Goal: Find contact information: Find contact information

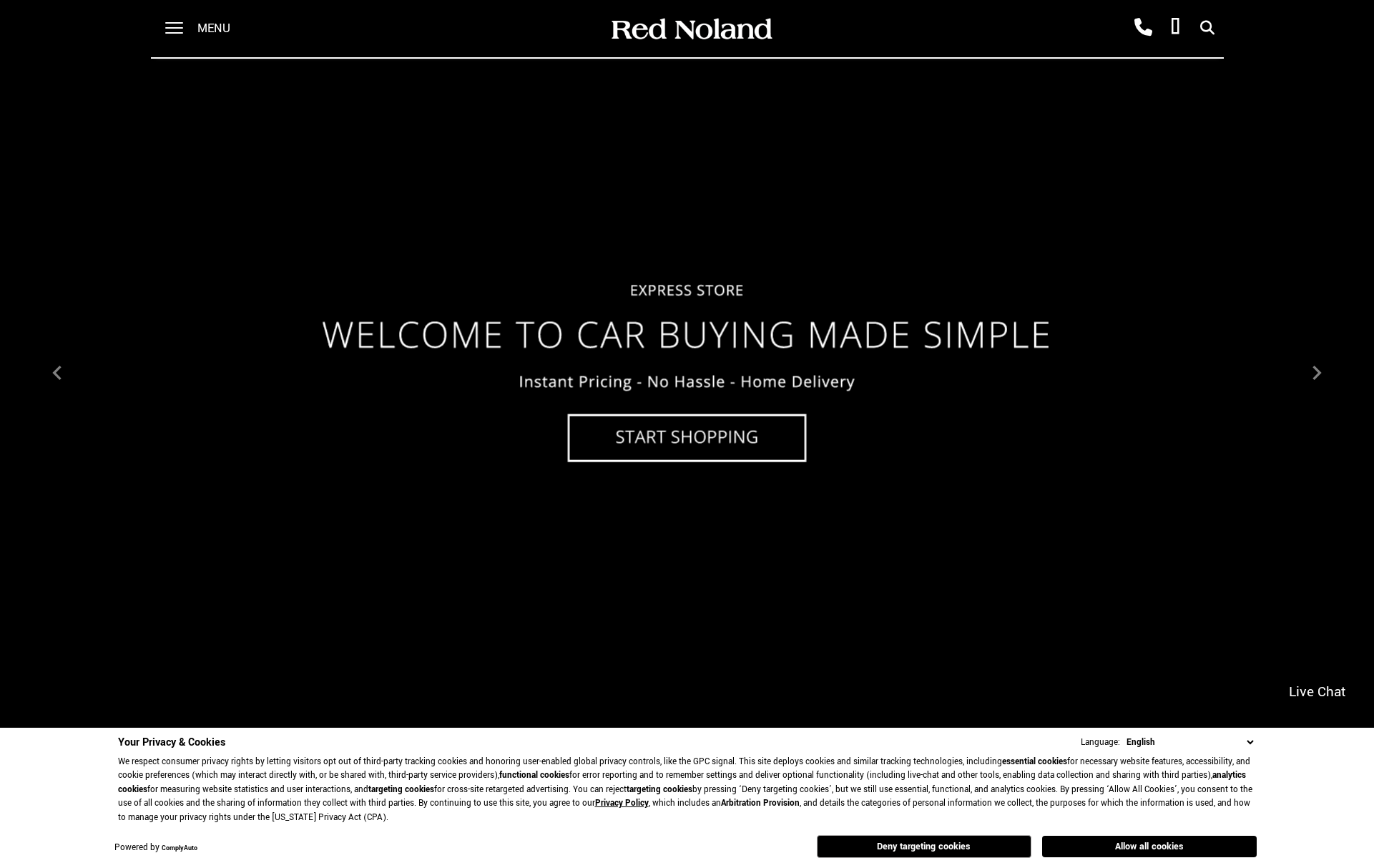
click at [664, 436] on img at bounding box center [687, 372] width 1374 height 773
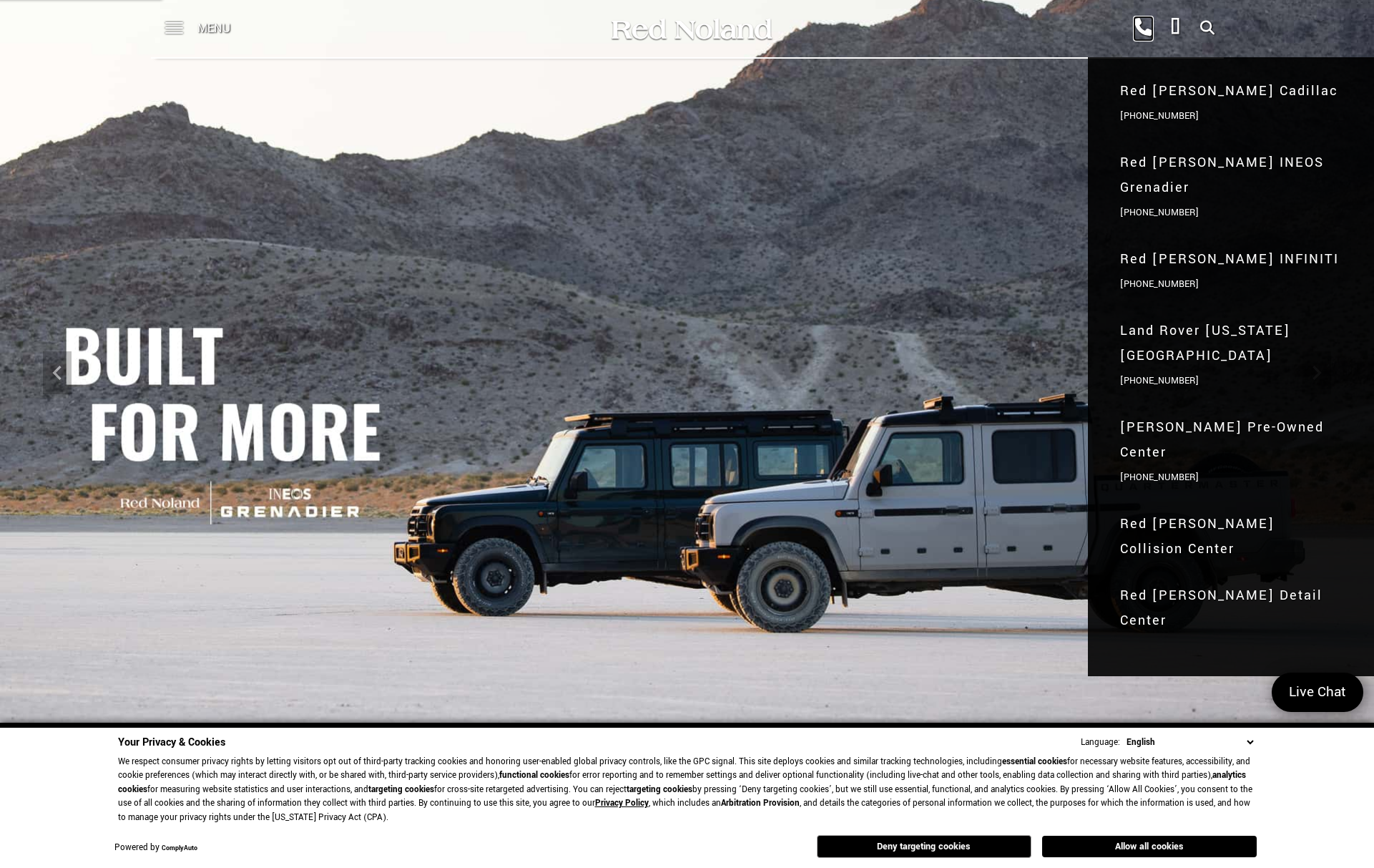
click at [1148, 30] on icon at bounding box center [1143, 28] width 18 height 18
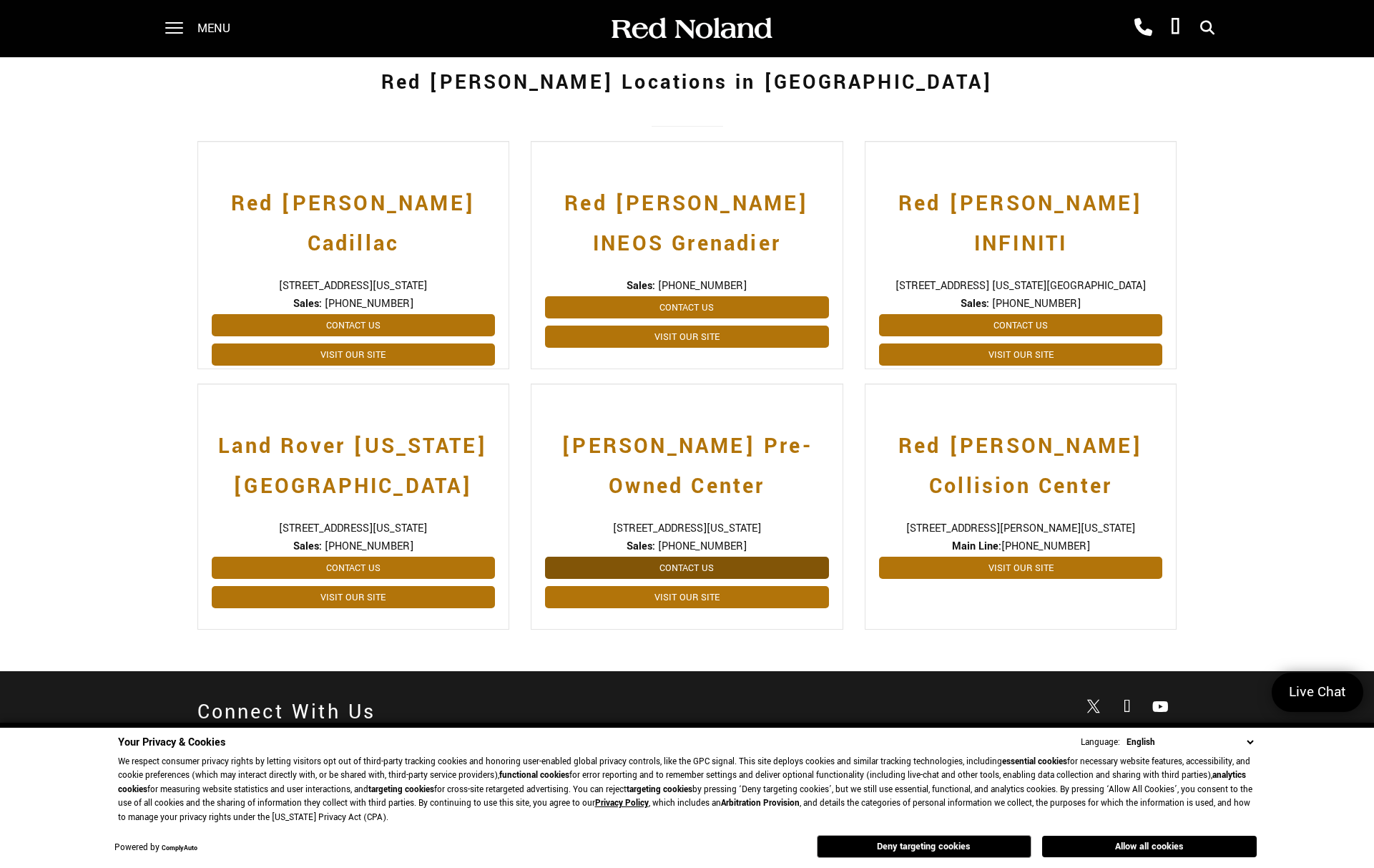
scroll to position [344, 0]
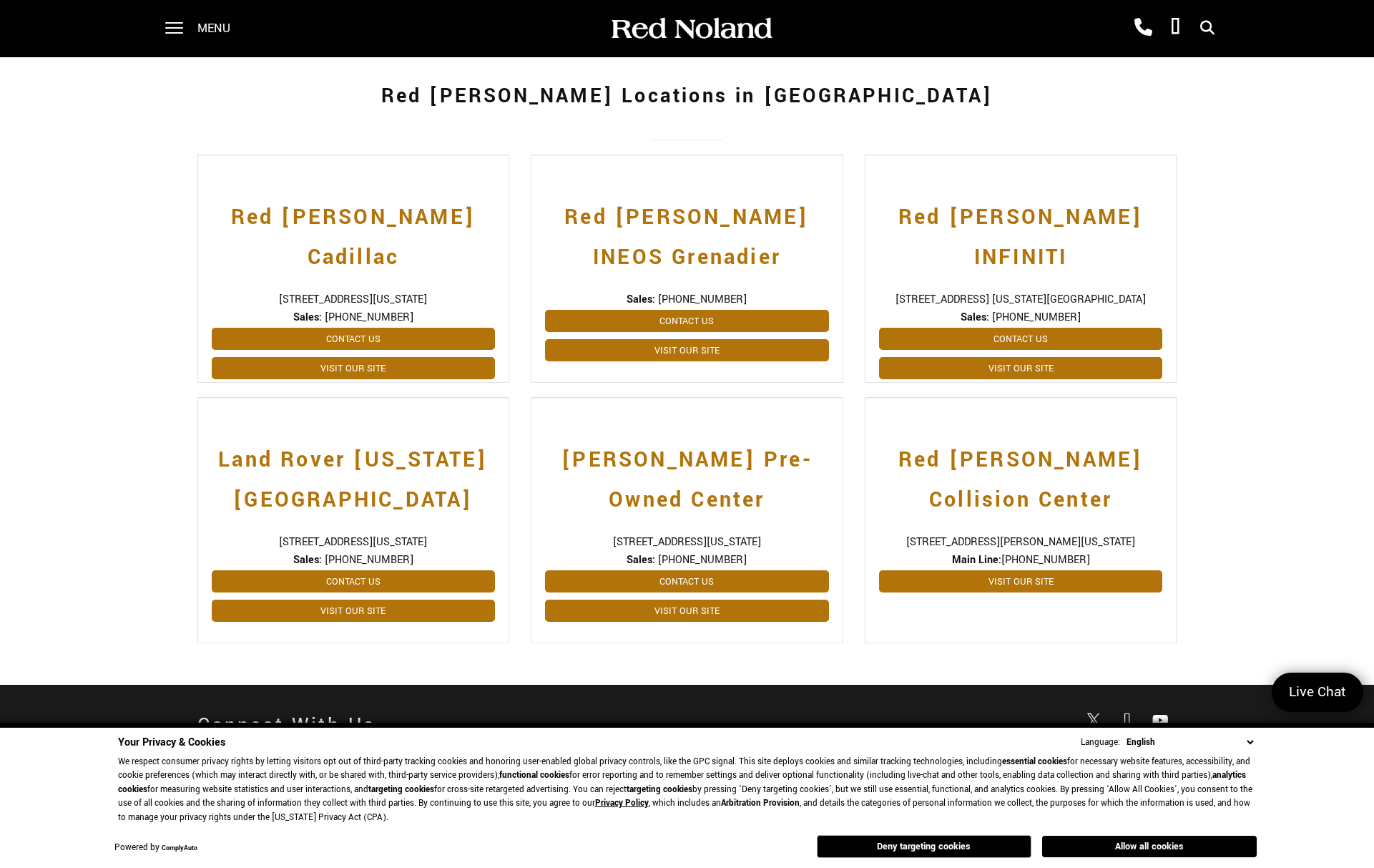
click at [706, 560] on span "[PHONE_NUMBER]" at bounding box center [703, 560] width 89 height 15
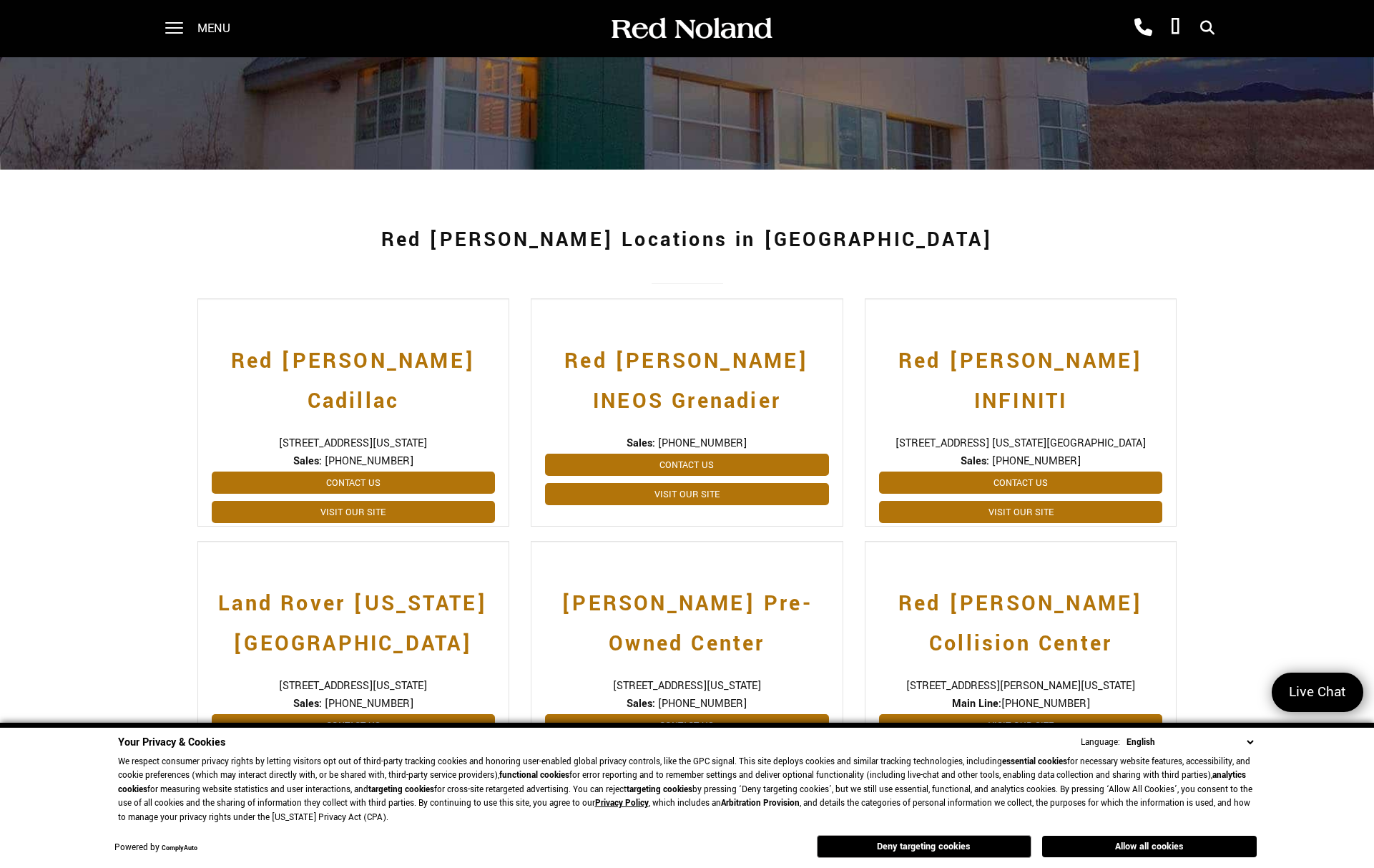
scroll to position [0, 0]
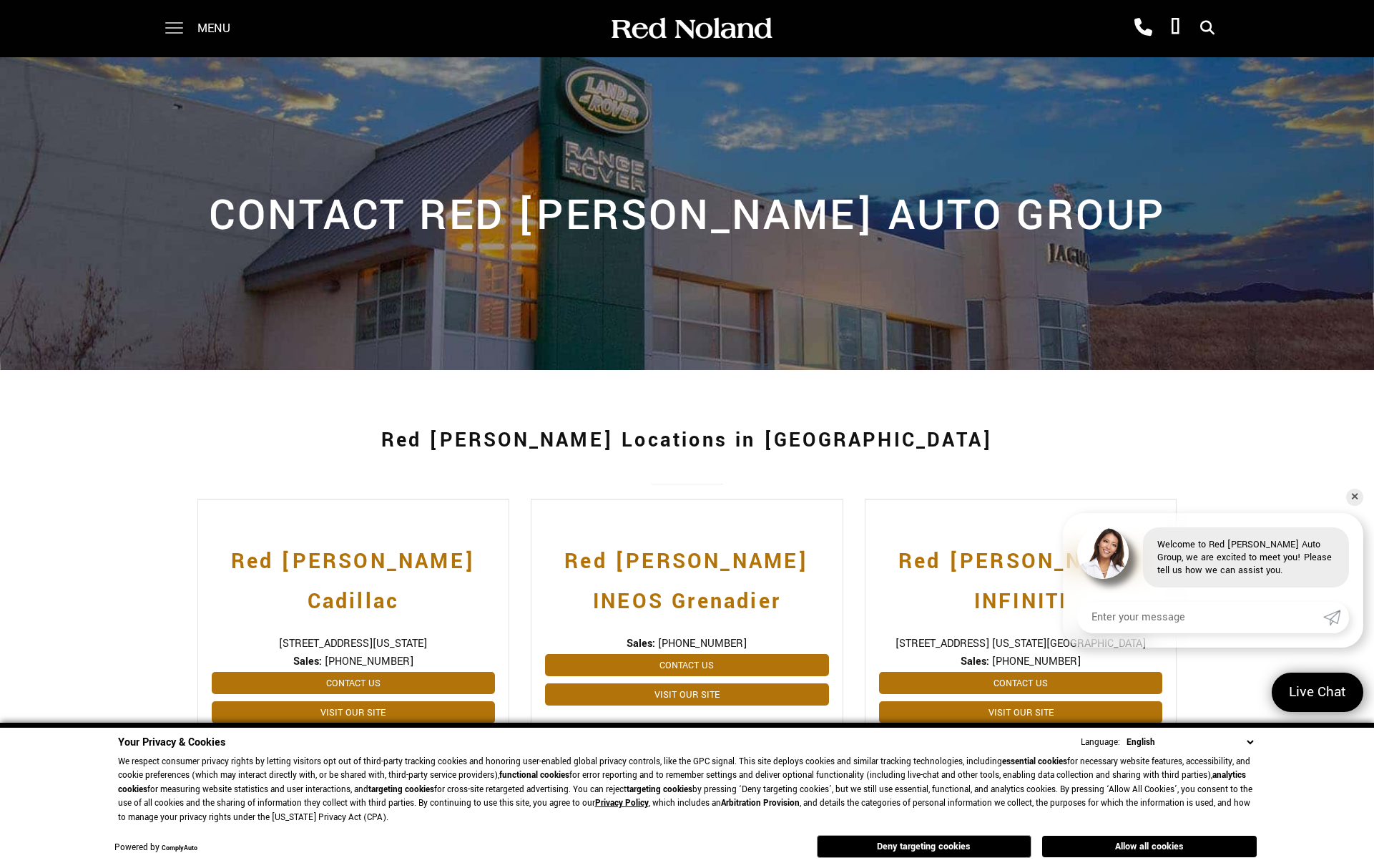
click at [168, 29] on span at bounding box center [174, 28] width 18 height 57
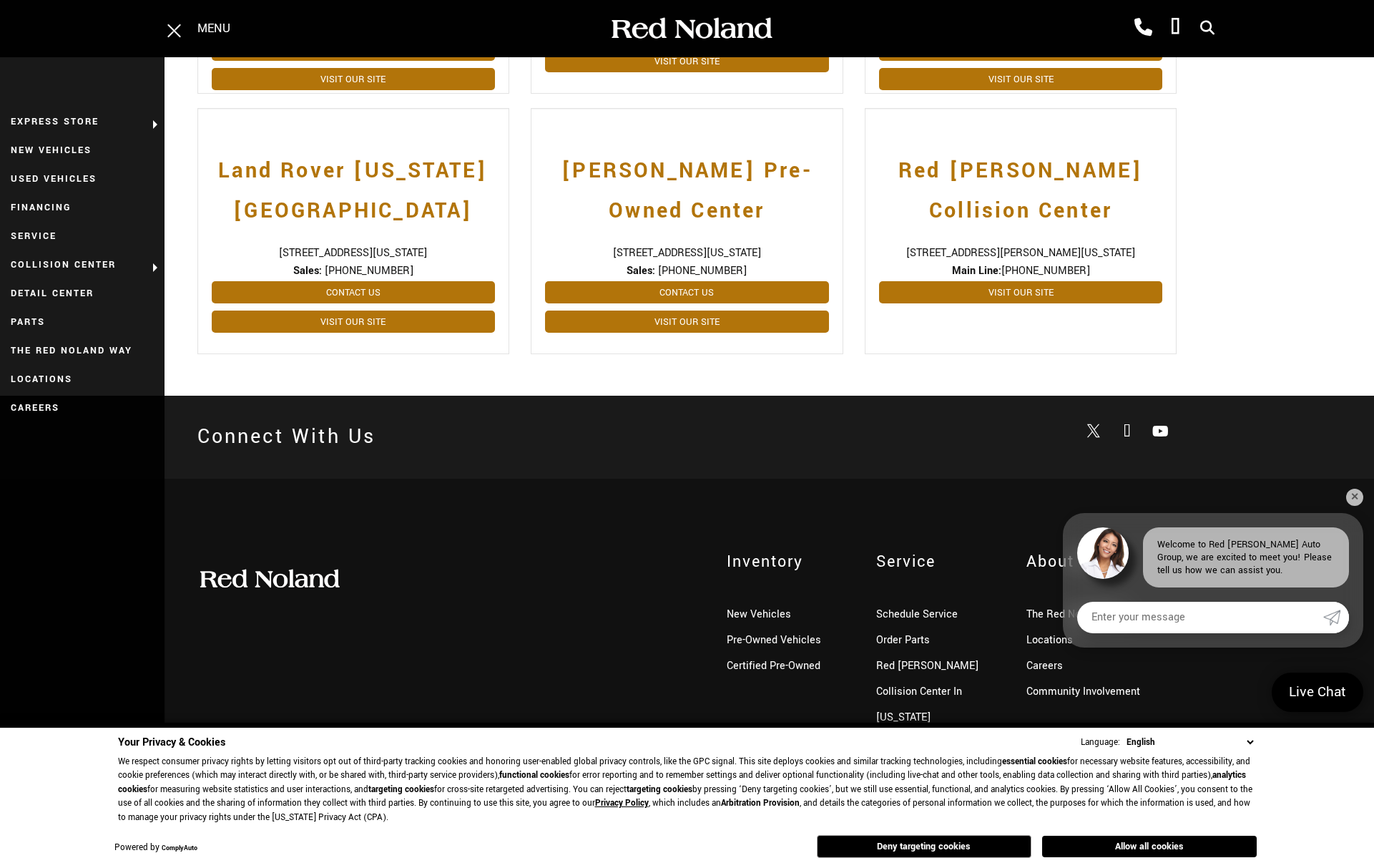
scroll to position [634, 0]
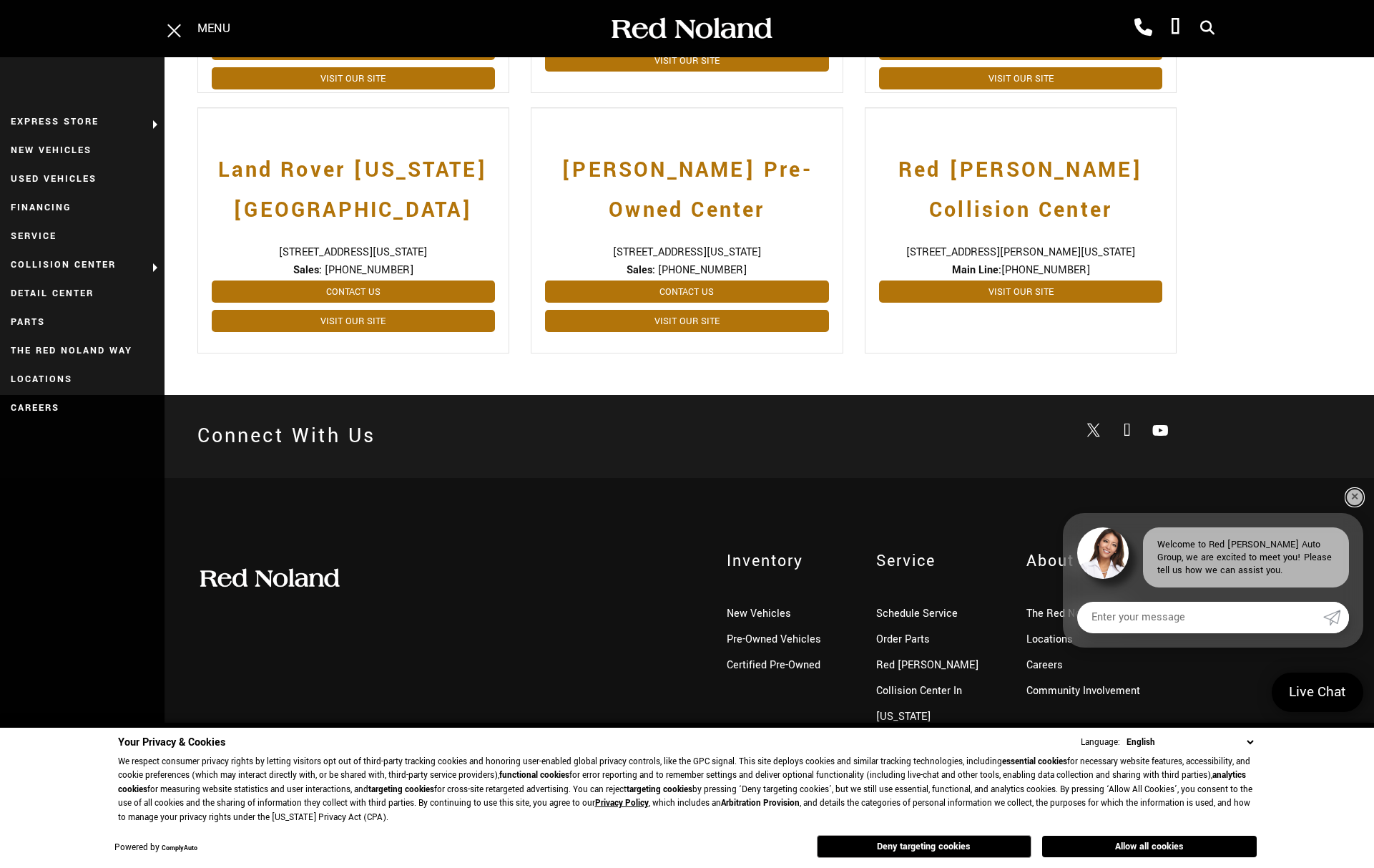
click at [1352, 499] on link "✕" at bounding box center [1355, 496] width 17 height 17
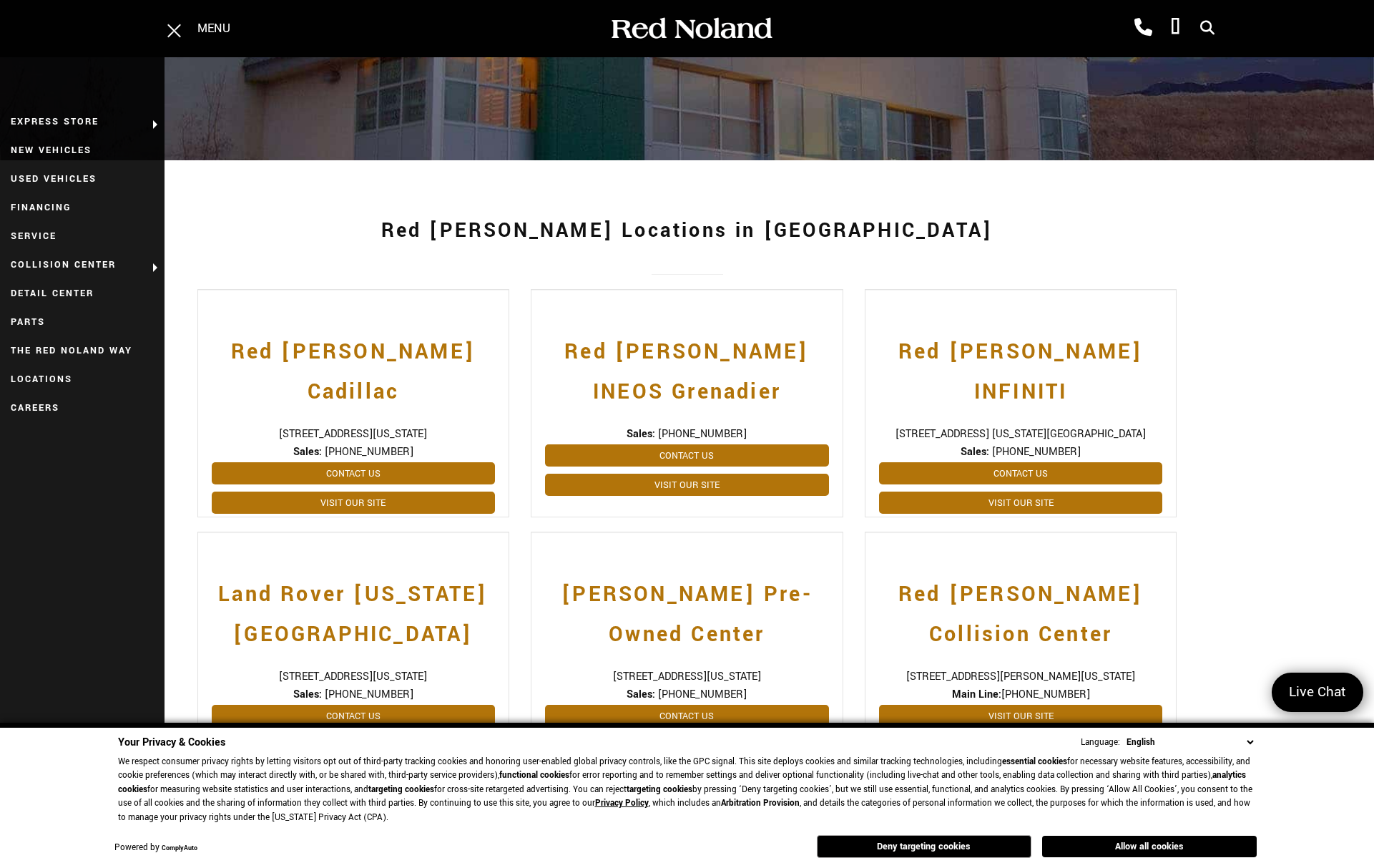
scroll to position [190, 0]
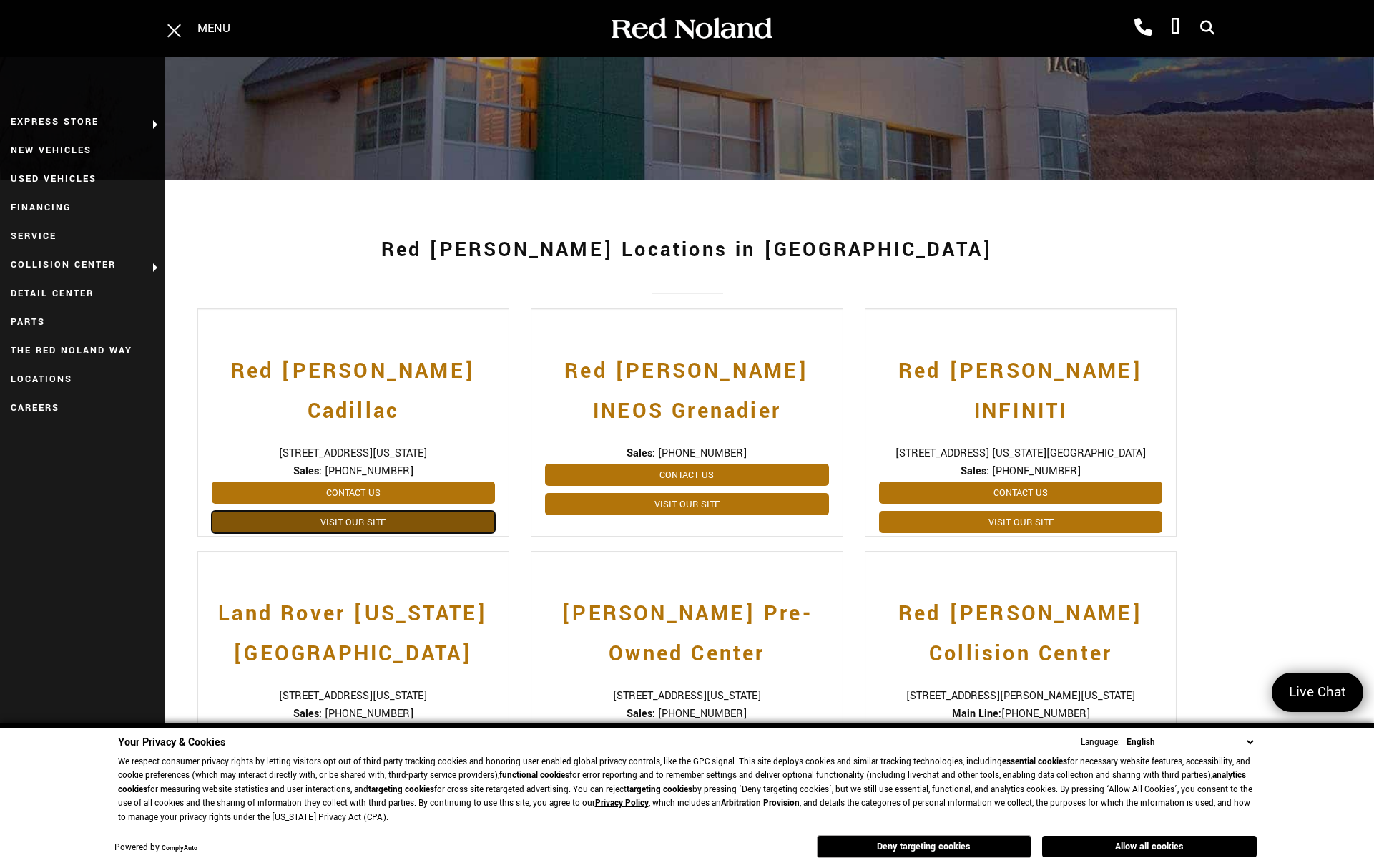
click at [368, 511] on link "Visit Our Site" at bounding box center [354, 521] width 284 height 22
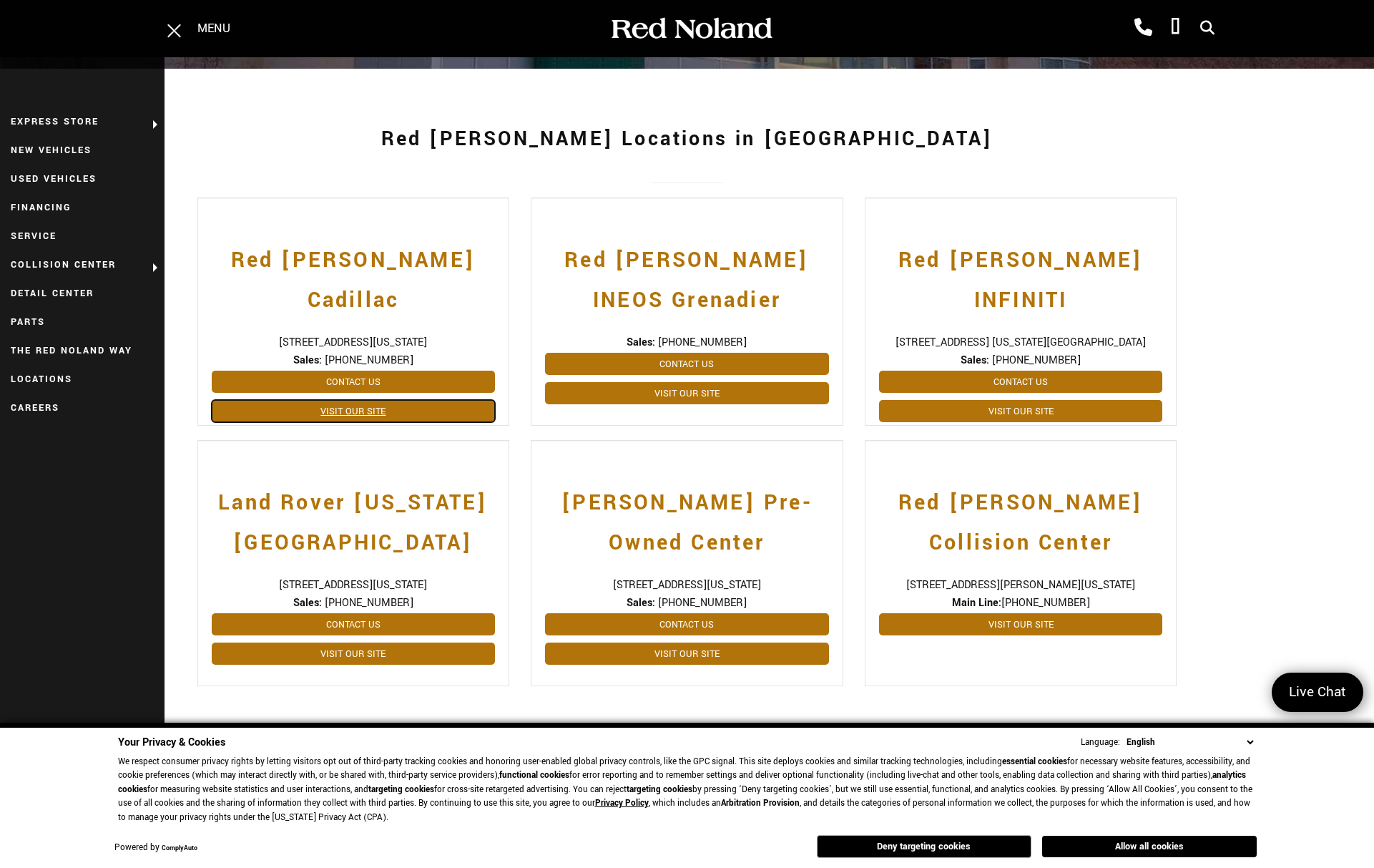
scroll to position [300, 0]
